Goal: Transaction & Acquisition: Purchase product/service

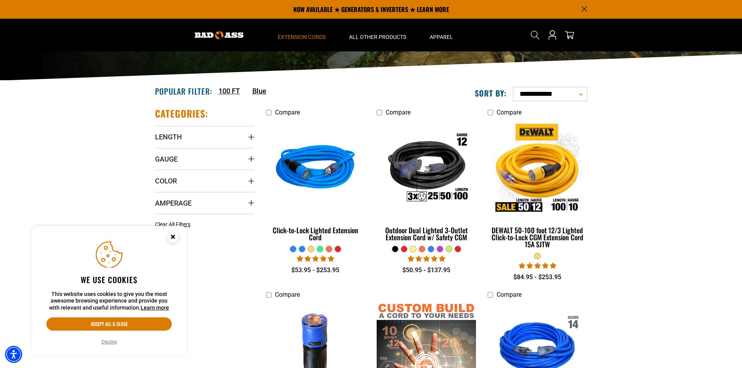
scroll to position [78, 0]
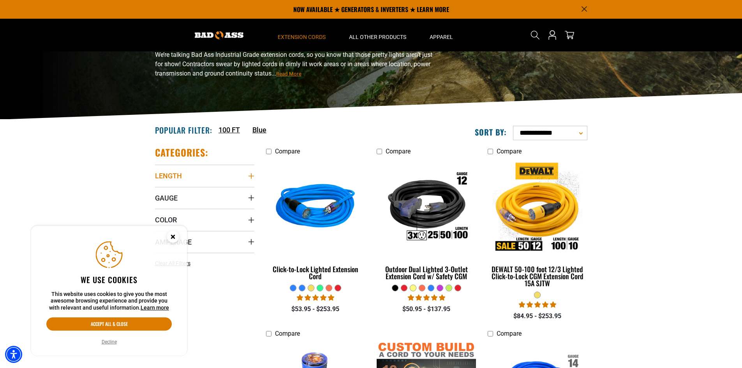
click at [251, 175] on icon "Length" at bounding box center [250, 175] width 5 height 5
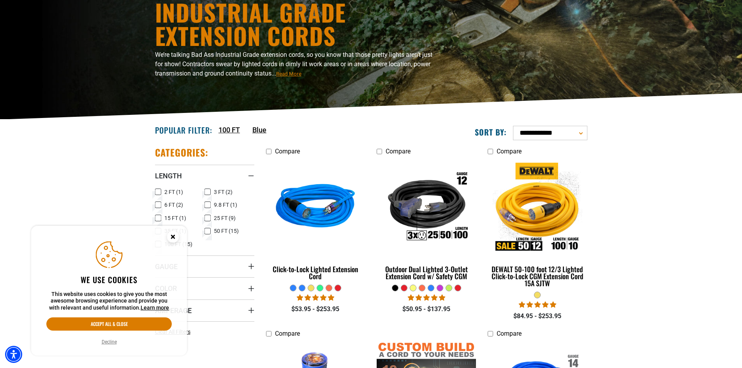
scroll to position [156, 0]
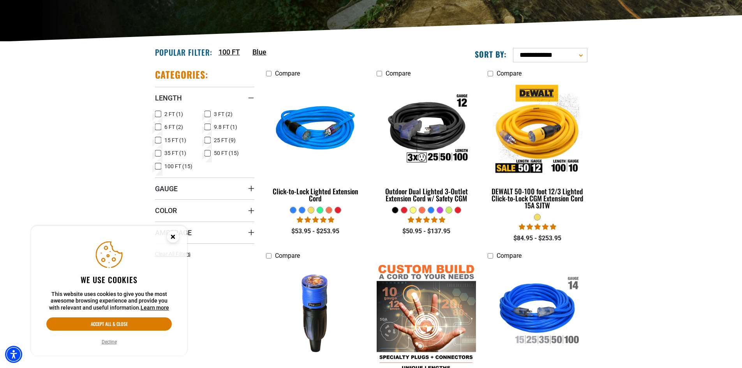
click at [209, 154] on icon at bounding box center [208, 153] width 6 height 10
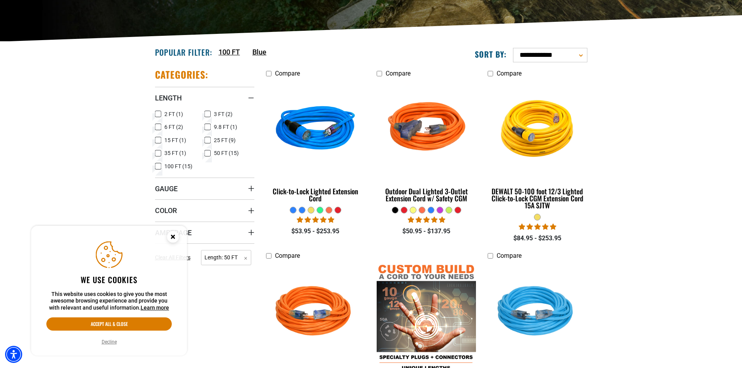
click at [171, 237] on circle "Close this option" at bounding box center [173, 237] width 12 height 12
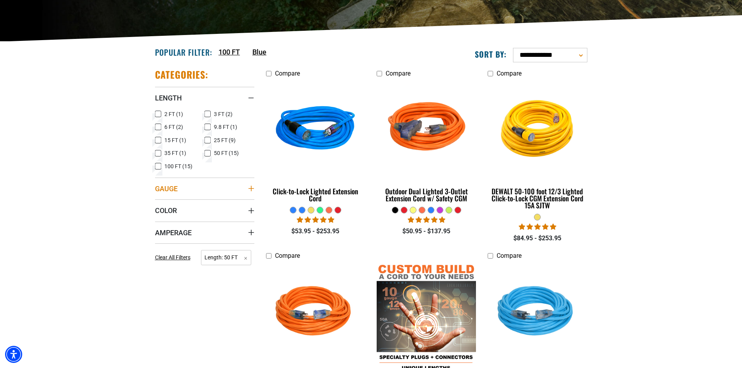
click at [225, 191] on summary "Gauge" at bounding box center [204, 189] width 99 height 22
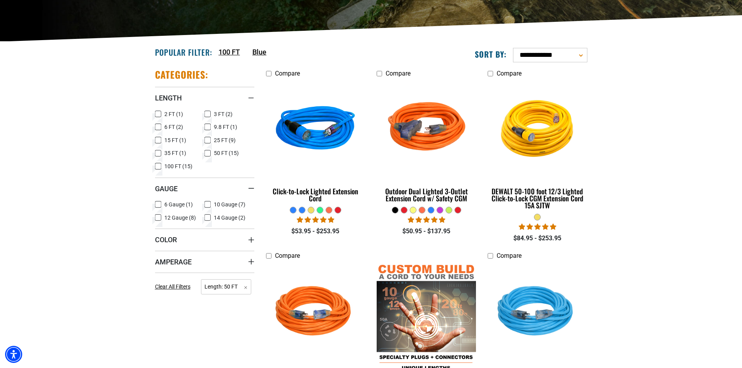
click at [157, 216] on icon at bounding box center [158, 218] width 6 height 10
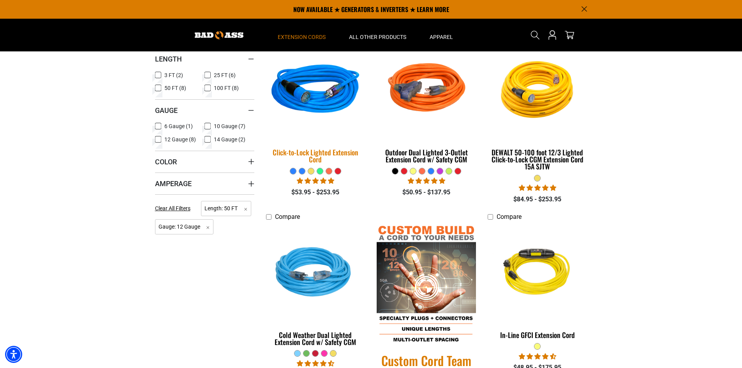
scroll to position [156, 0]
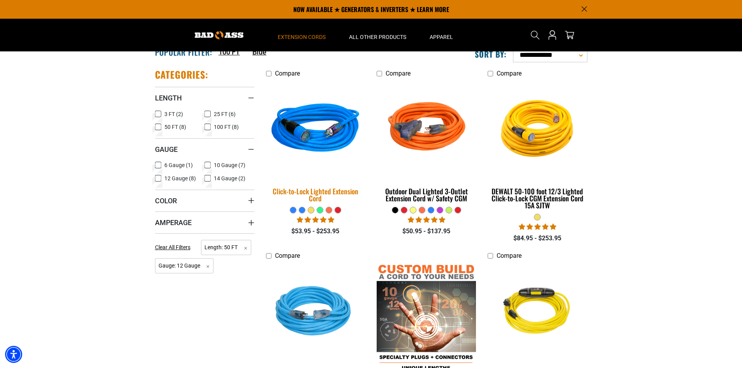
click at [323, 193] on div "Click-to-Lock Lighted Extension Cord" at bounding box center [315, 195] width 99 height 14
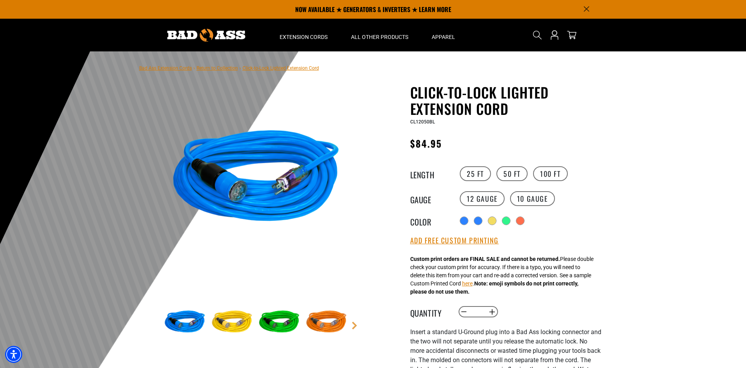
click at [250, 202] on img at bounding box center [256, 180] width 188 height 188
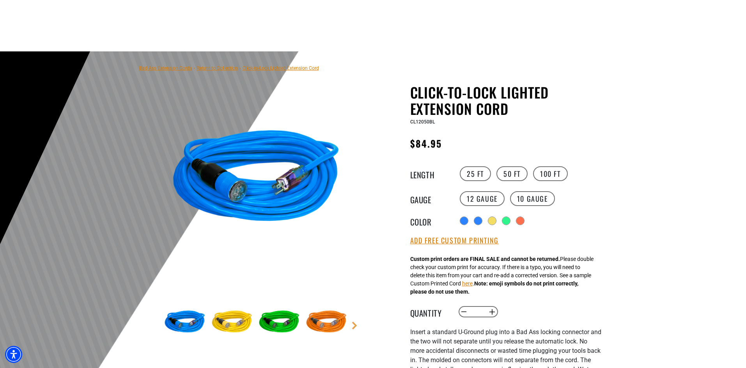
scroll to position [78, 0]
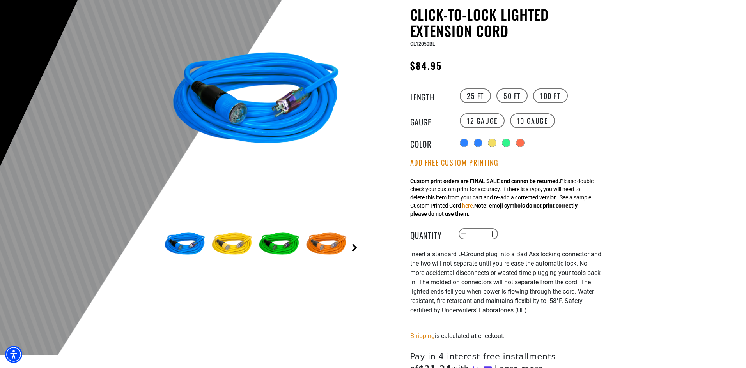
click at [355, 247] on link "Next" at bounding box center [354, 248] width 8 height 8
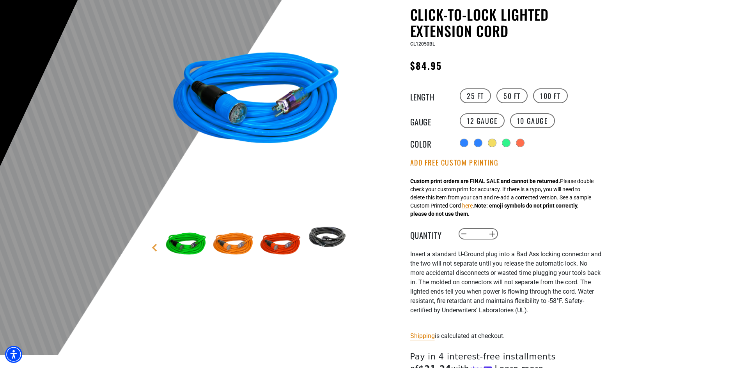
click at [355, 247] on main-product-gallery "1 of 6 Previous Next" at bounding box center [256, 157] width 222 height 302
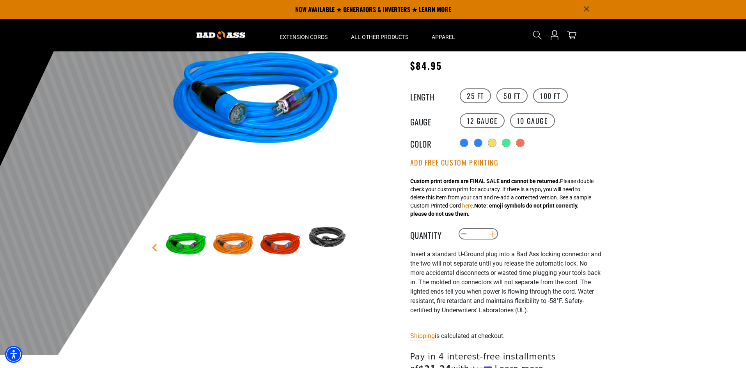
click at [493, 235] on button "Increase quantity for Click-to-Lock Lighted Extension Cord" at bounding box center [492, 234] width 12 height 13
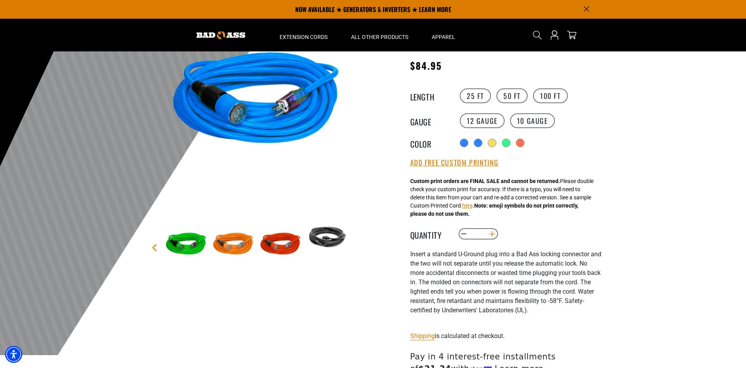
type input "*"
click at [480, 164] on button "Add Free Custom Printing" at bounding box center [454, 163] width 88 height 9
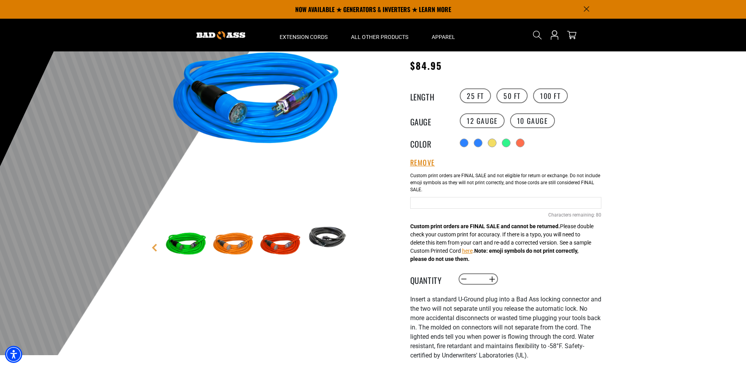
click at [440, 202] on input "Blue Cables" at bounding box center [505, 203] width 191 height 12
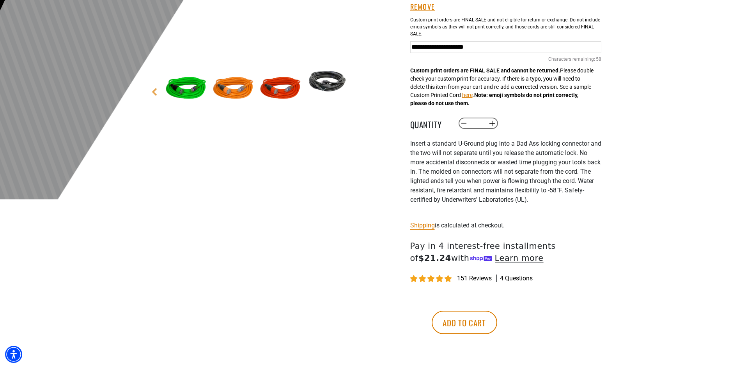
scroll to position [273, 0]
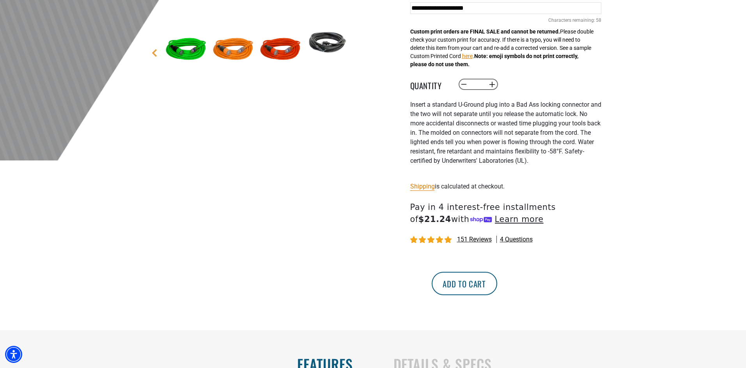
type input "**********"
click at [497, 283] on button "Add to cart" at bounding box center [463, 283] width 65 height 23
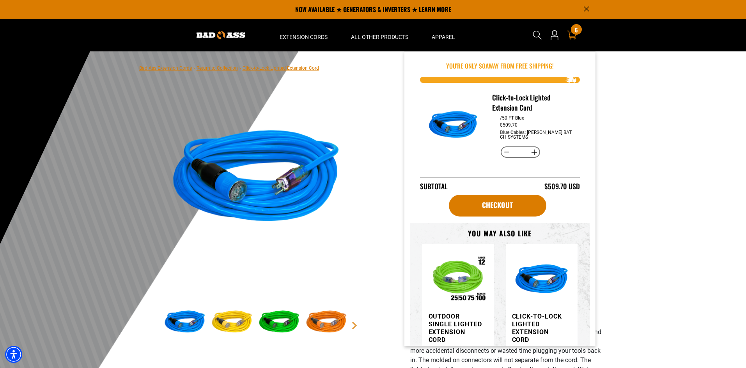
click at [571, 34] on icon at bounding box center [571, 35] width 10 height 10
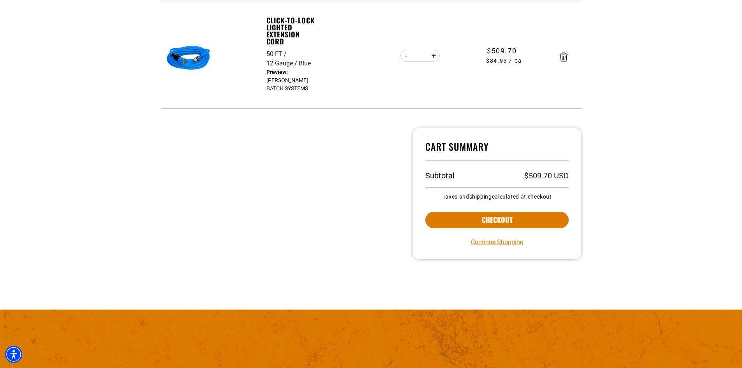
scroll to position [195, 0]
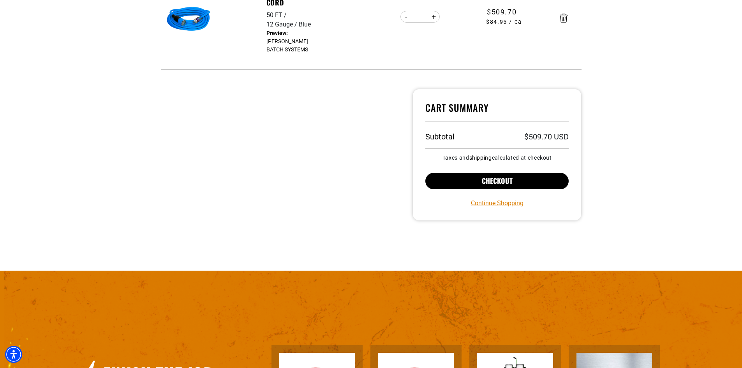
click at [497, 181] on button "Checkout" at bounding box center [498, 181] width 144 height 16
